Goal: Information Seeking & Learning: Learn about a topic

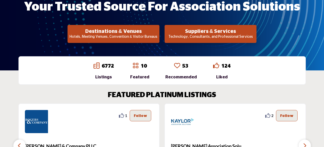
scroll to position [128, 0]
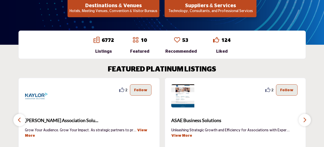
click at [20, 121] on icon "button" at bounding box center [19, 120] width 4 height 6
click at [307, 120] on icon "button" at bounding box center [305, 120] width 4 height 6
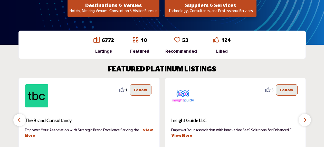
click at [307, 120] on icon "button" at bounding box center [305, 120] width 4 height 6
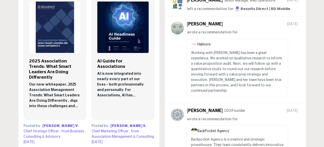
scroll to position [334, 0]
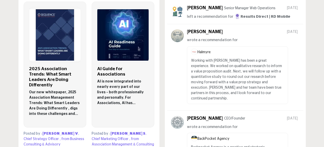
click at [47, 72] on h3 "2025 Association Trends: What Smart Leaders Are Doing Differently" at bounding box center [55, 77] width 52 height 22
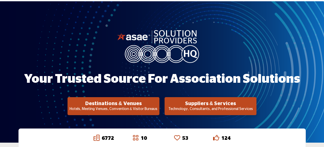
scroll to position [26, 0]
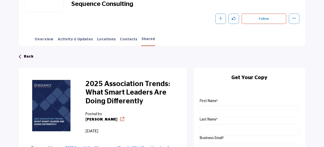
scroll to position [103, 0]
